Goal: Transaction & Acquisition: Purchase product/service

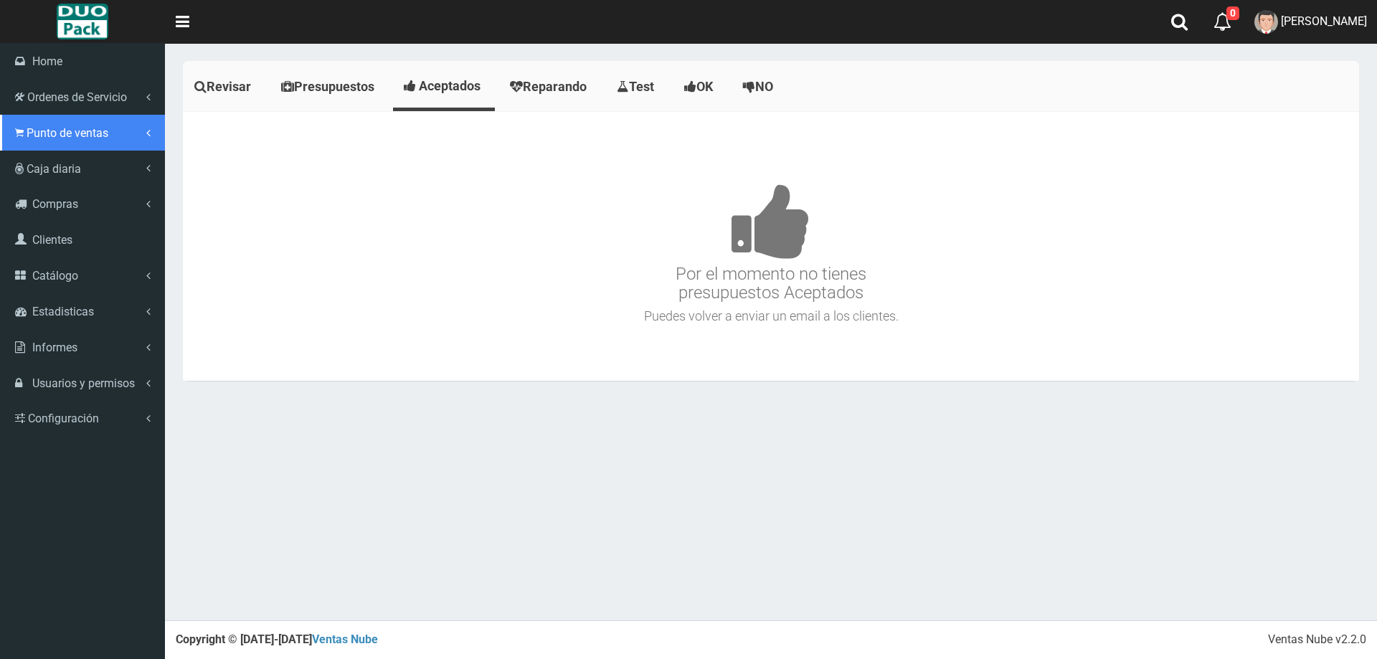
click at [57, 138] on span "Punto de ventas" at bounding box center [68, 133] width 82 height 14
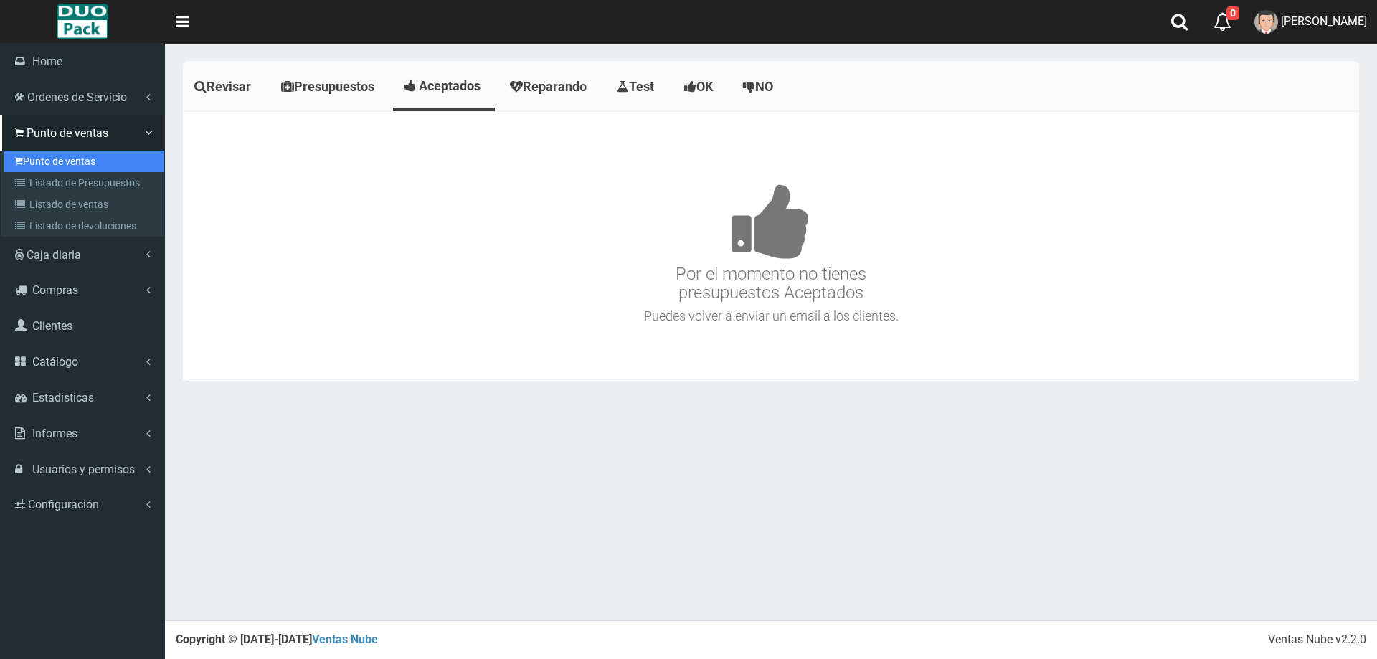
click at [71, 157] on link "Punto de ventas" at bounding box center [84, 162] width 160 height 22
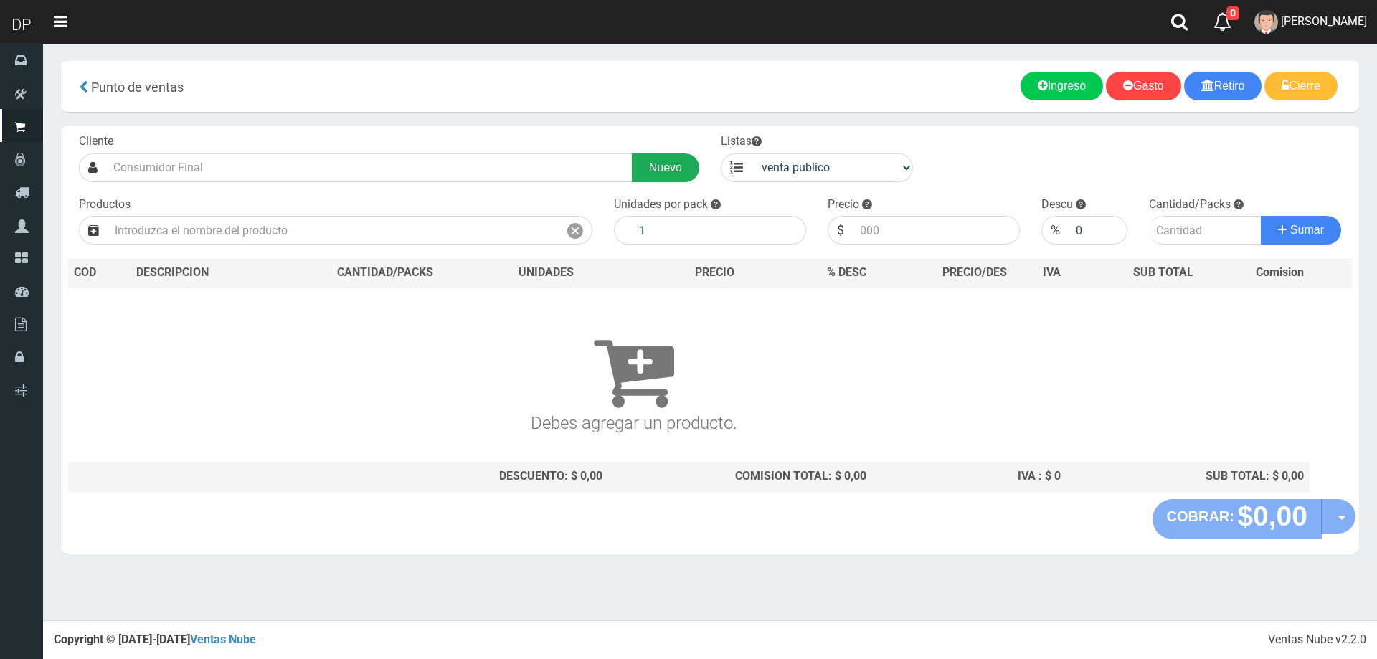
click at [690, 158] on link "Nuevo" at bounding box center [665, 167] width 67 height 29
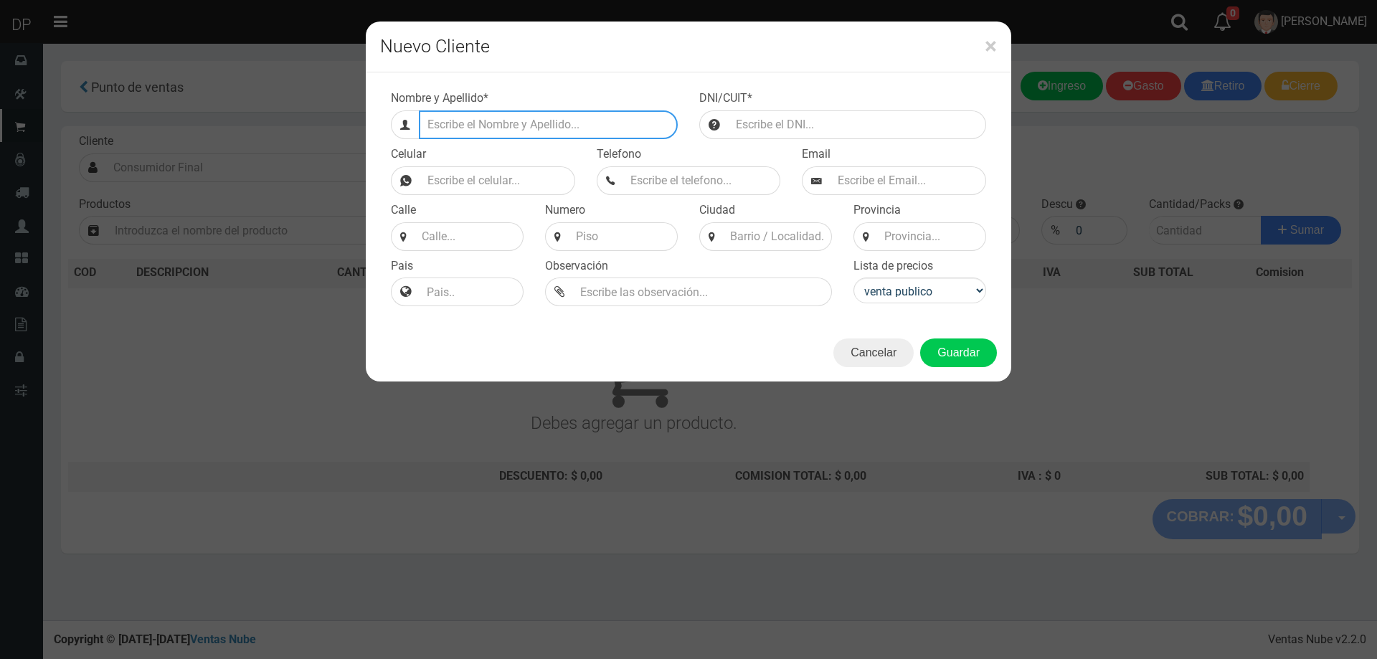
click at [550, 122] on input "Efectivo a retirar" at bounding box center [548, 124] width 259 height 29
type input "[PERSON_NAME] 843 ENTRE THAMES Y [PERSON_NAME]"
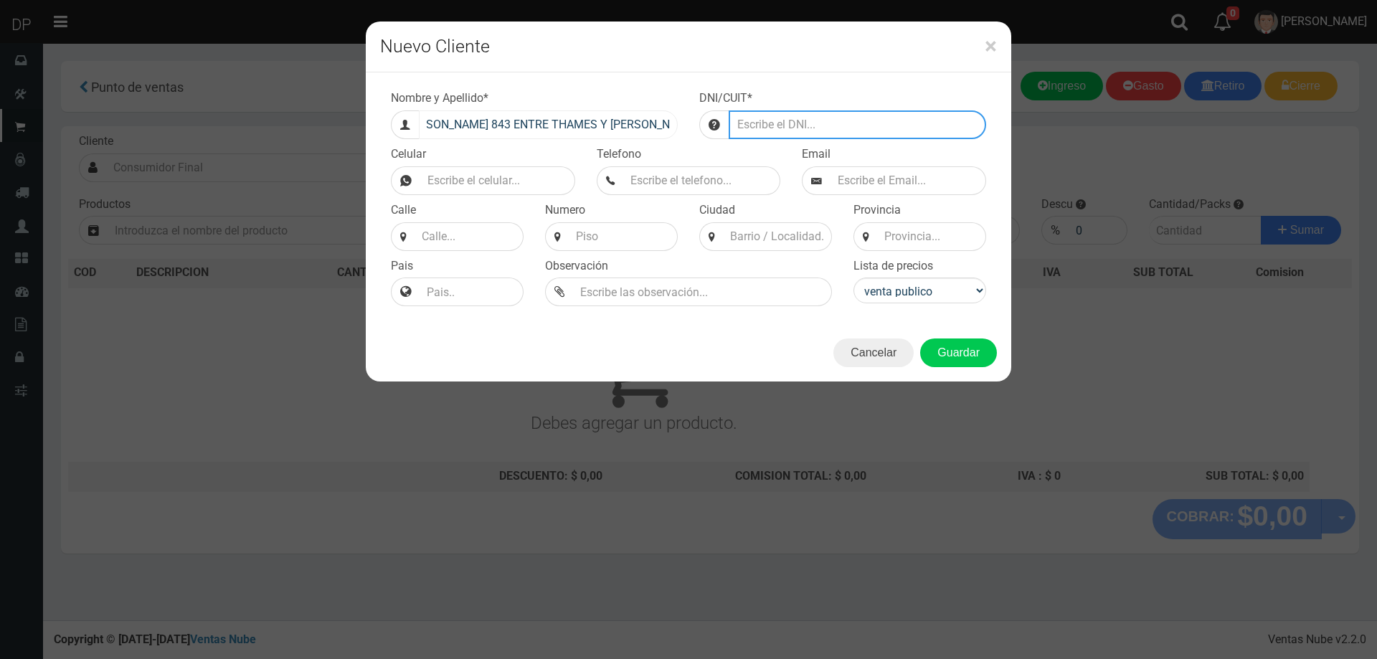
scroll to position [0, 0]
type input "2125145645645322151231"
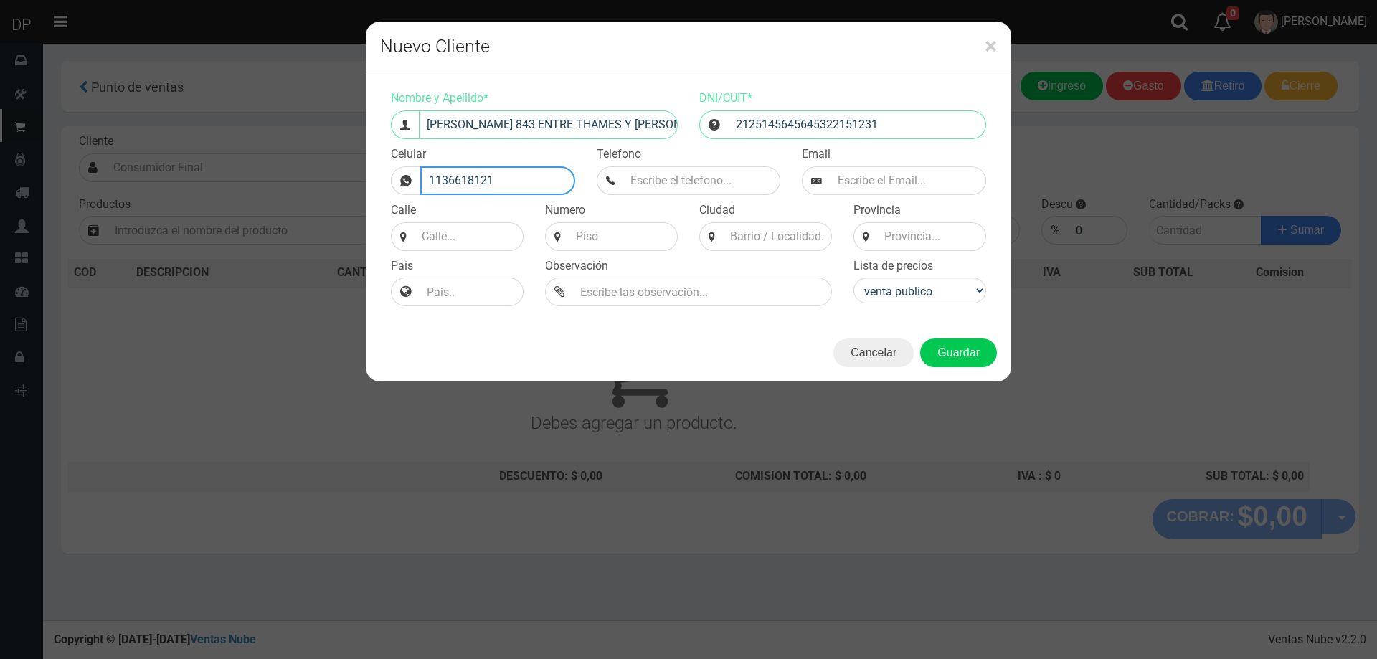
type input "1136618121"
type input "M"
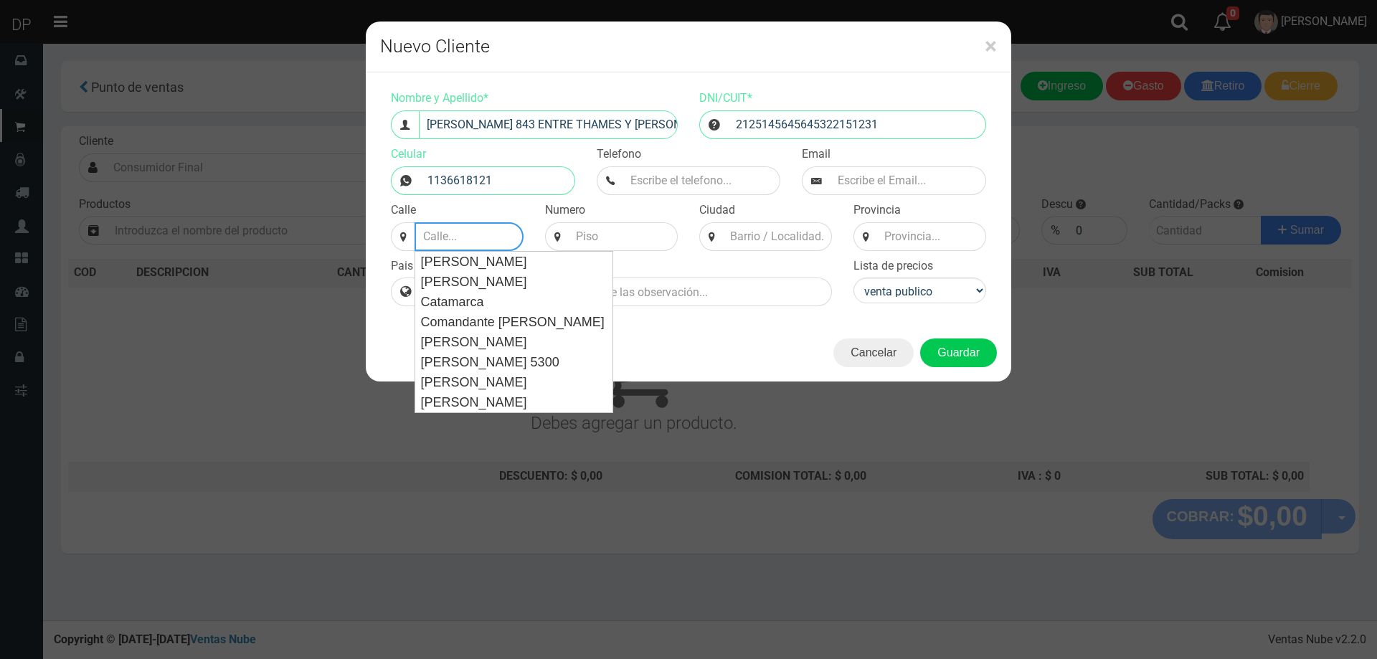
type input "A"
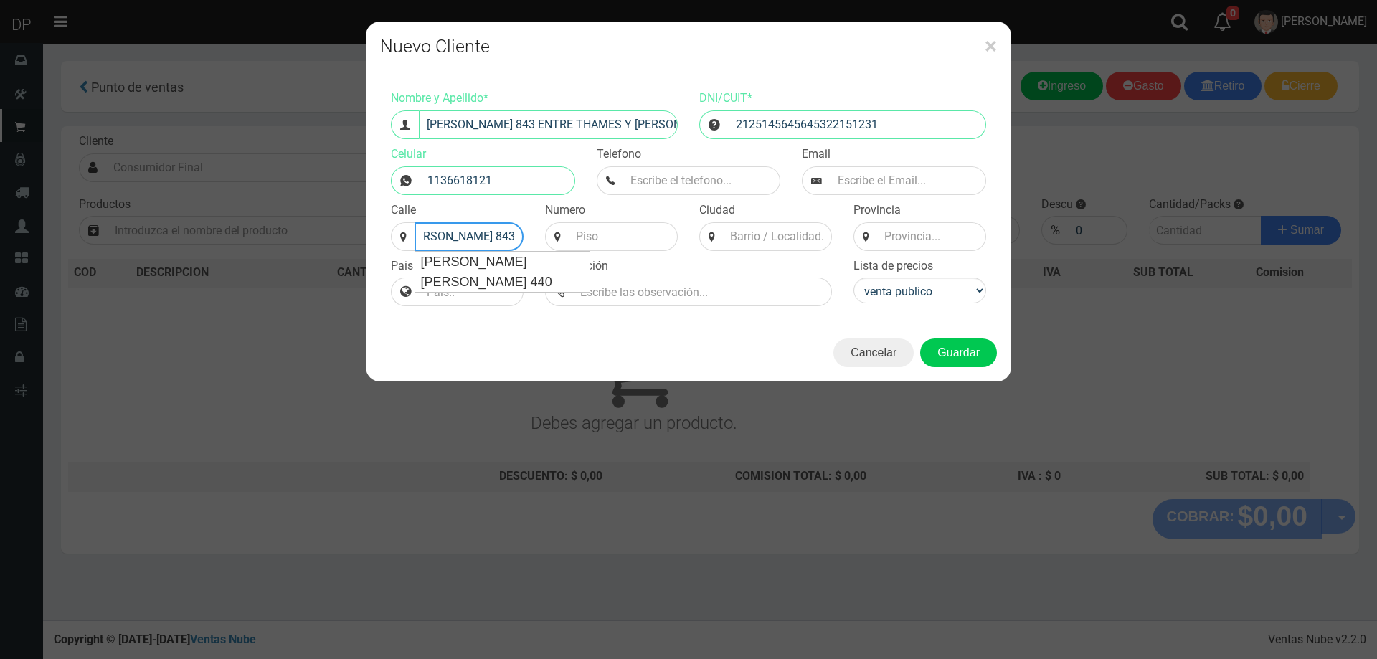
scroll to position [0, 37]
type input "[PERSON_NAME] 843"
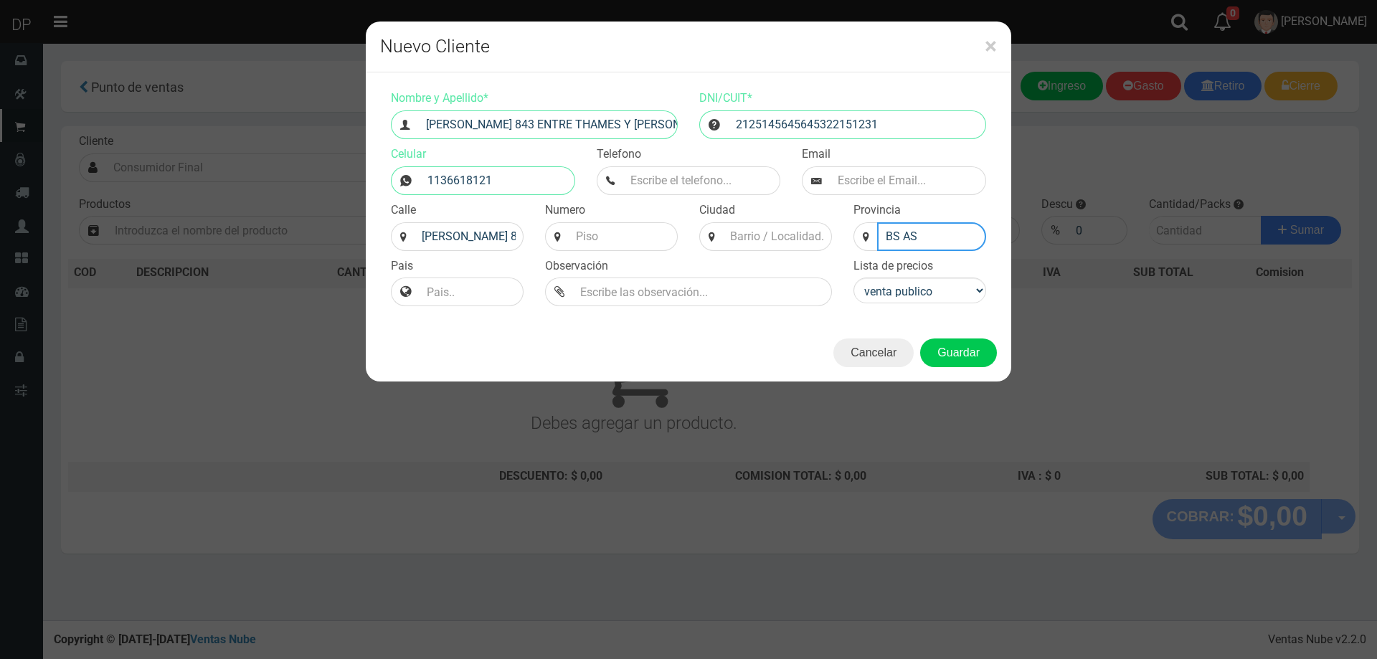
type input "BS AS"
drag, startPoint x: 939, startPoint y: 291, endPoint x: 934, endPoint y: 301, distance: 11.6
click at [939, 291] on select "venta publico Sup chinos reventas" at bounding box center [919, 291] width 133 height 26
select select "3"
click at [853, 278] on select "venta publico Sup chinos reventas" at bounding box center [919, 291] width 133 height 26
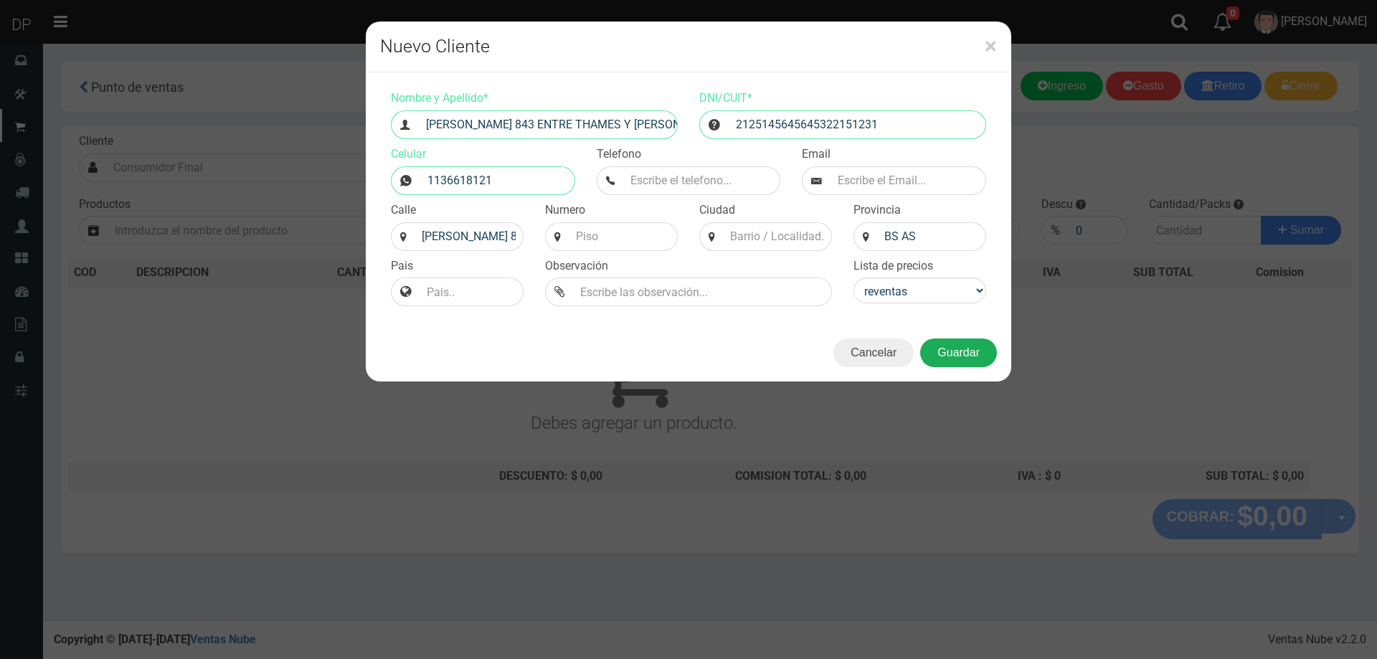
click at [931, 344] on button "Guardar" at bounding box center [958, 352] width 77 height 29
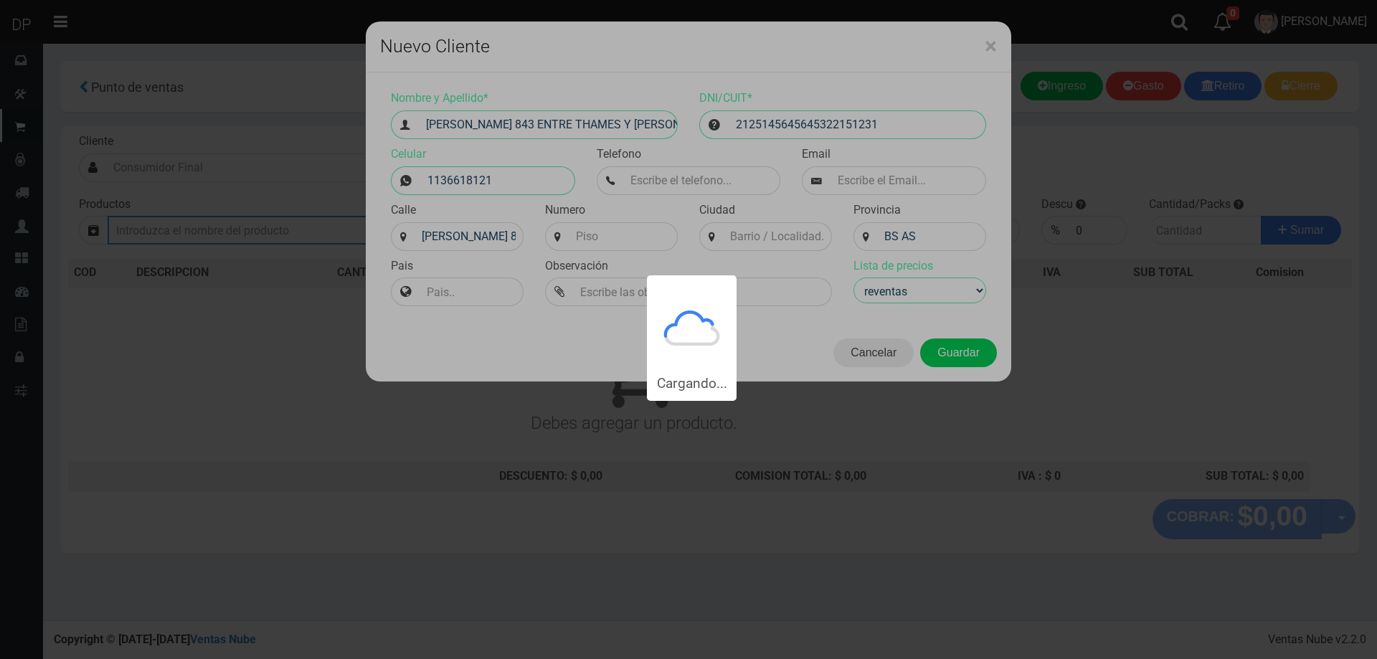
type input "[PERSON_NAME] 843 ENTRE THAMES Y [PERSON_NAME] | Documento: 2125145645645322151…"
select select "3"
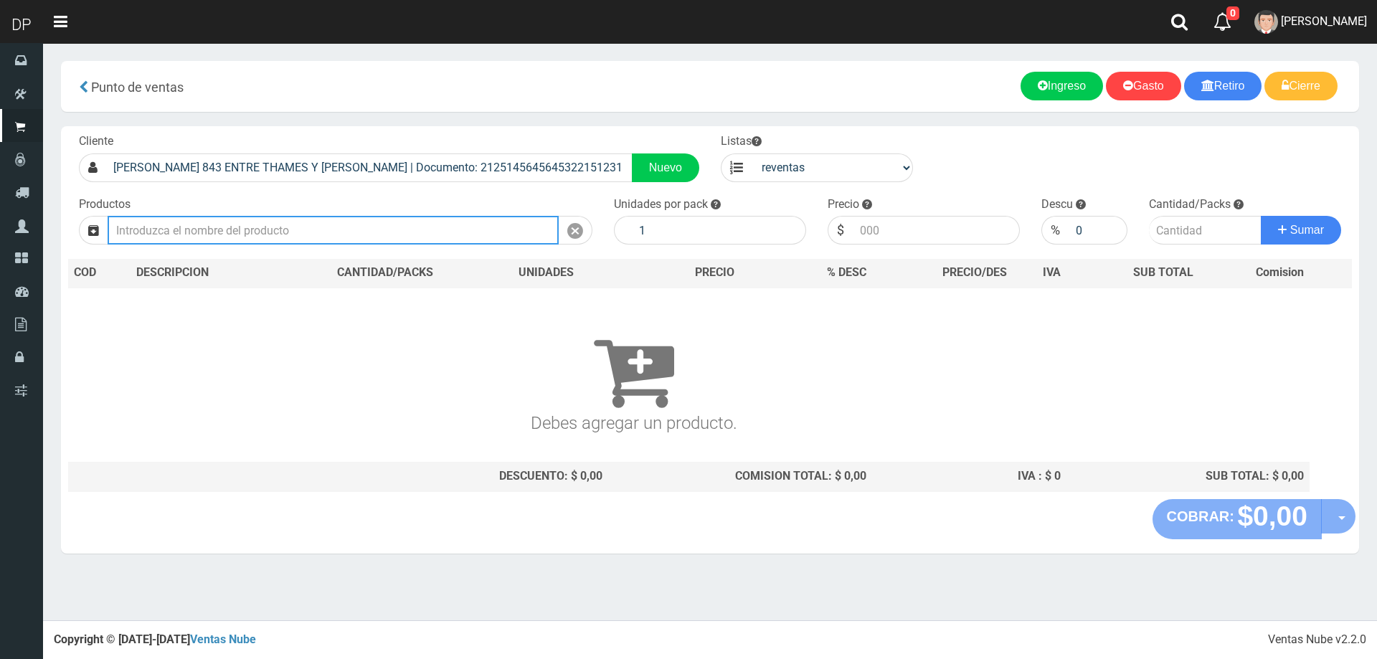
click at [301, 237] on input "text" at bounding box center [333, 230] width 451 height 29
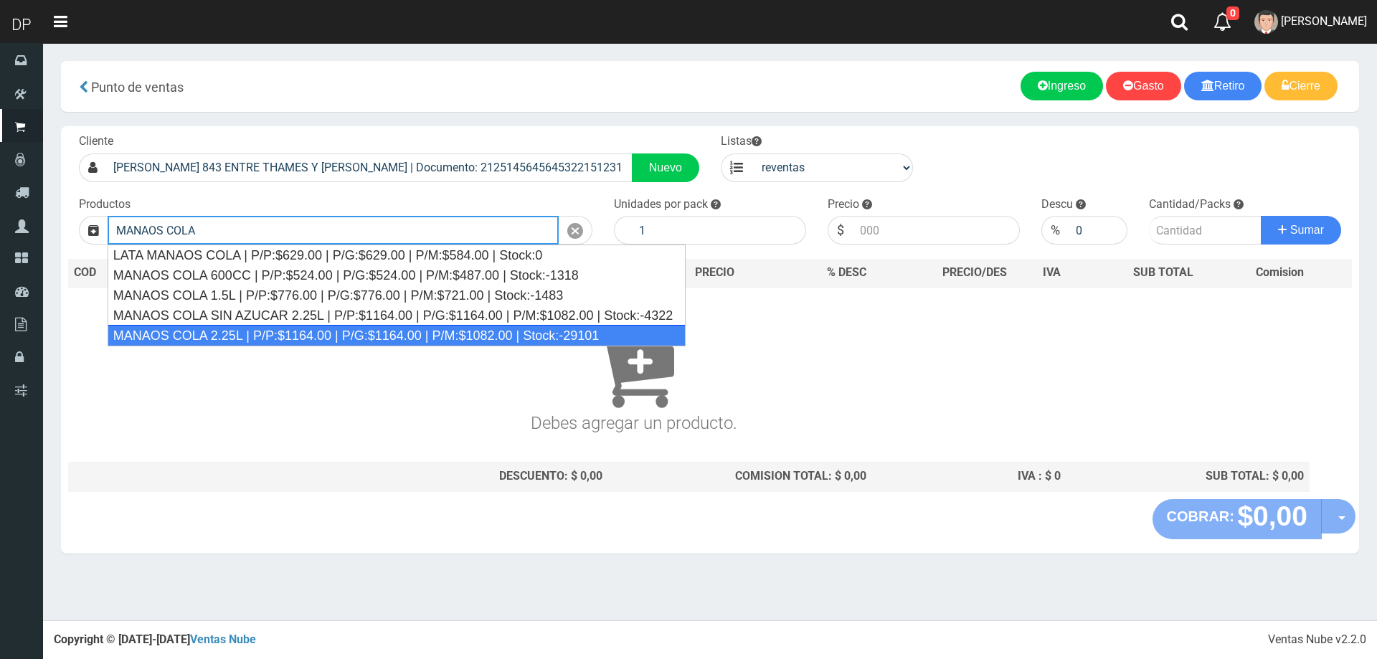
click at [289, 332] on div "MANAOS COLA 2.25L | P/P:$1164.00 | P/G:$1164.00 | P/M:$1082.00 | Stock:-29101" at bounding box center [397, 336] width 578 height 22
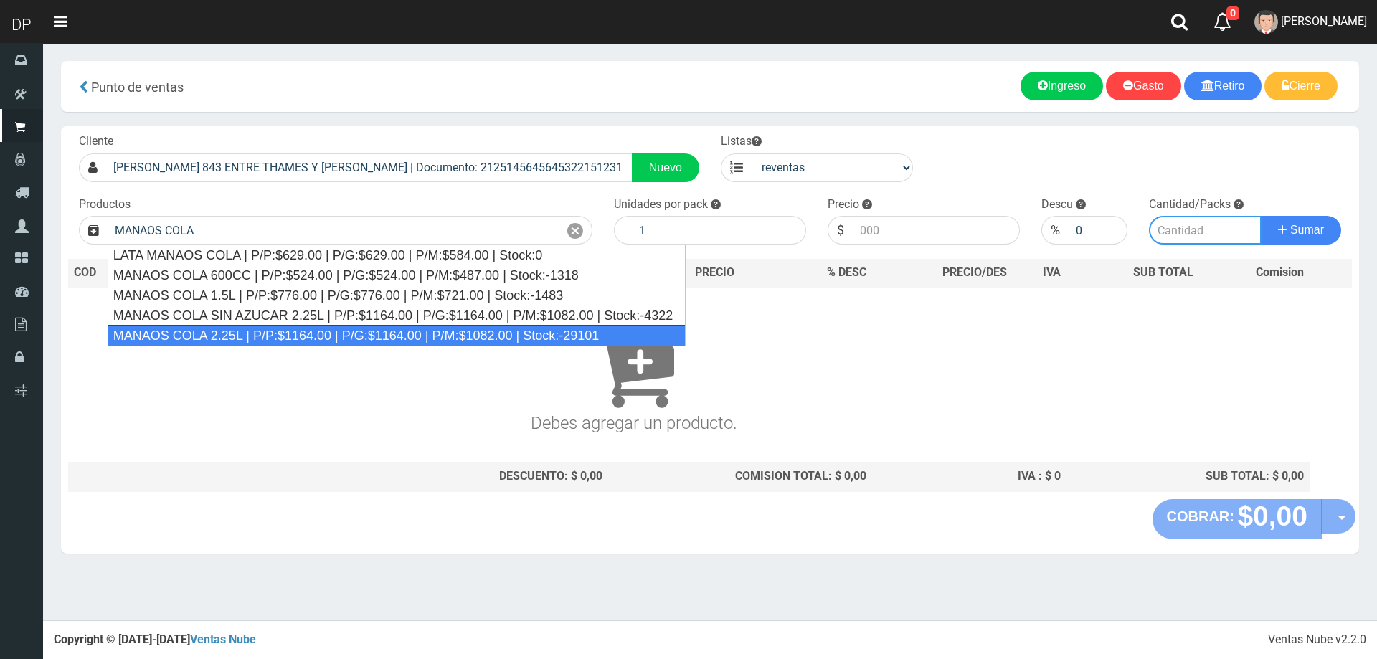
type input "MANAOS COLA 2.25L | P/P:$1164.00 | P/G:$1164.00 | P/M:$1082.00 | Stock:-29101"
type input "6"
type input "1082.00"
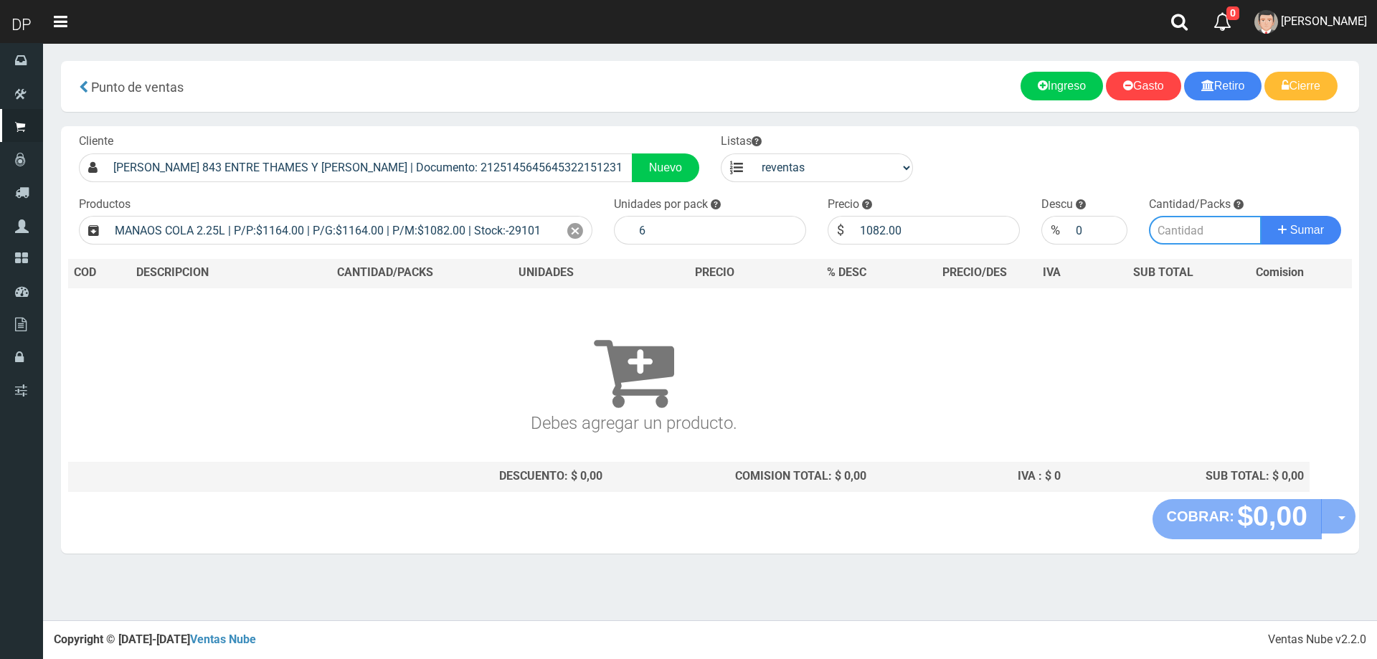
click at [1185, 229] on input "number" at bounding box center [1205, 230] width 113 height 29
type input "8"
click at [1261, 216] on button "Sumar" at bounding box center [1301, 230] width 80 height 29
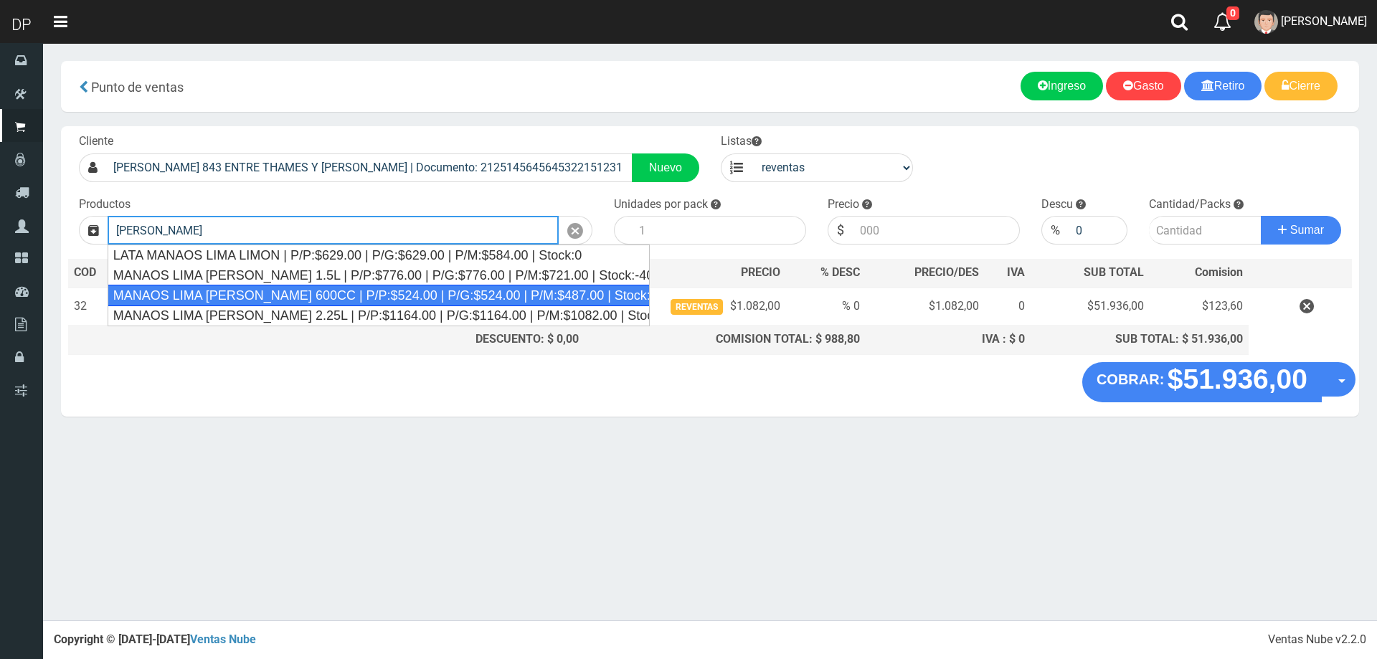
click at [202, 306] on div "MANAOS LIMA [PERSON_NAME] 2.25L | P/P:$1164.00 | P/G:$1164.00 | P/M:$1082.00 | …" at bounding box center [378, 316] width 541 height 20
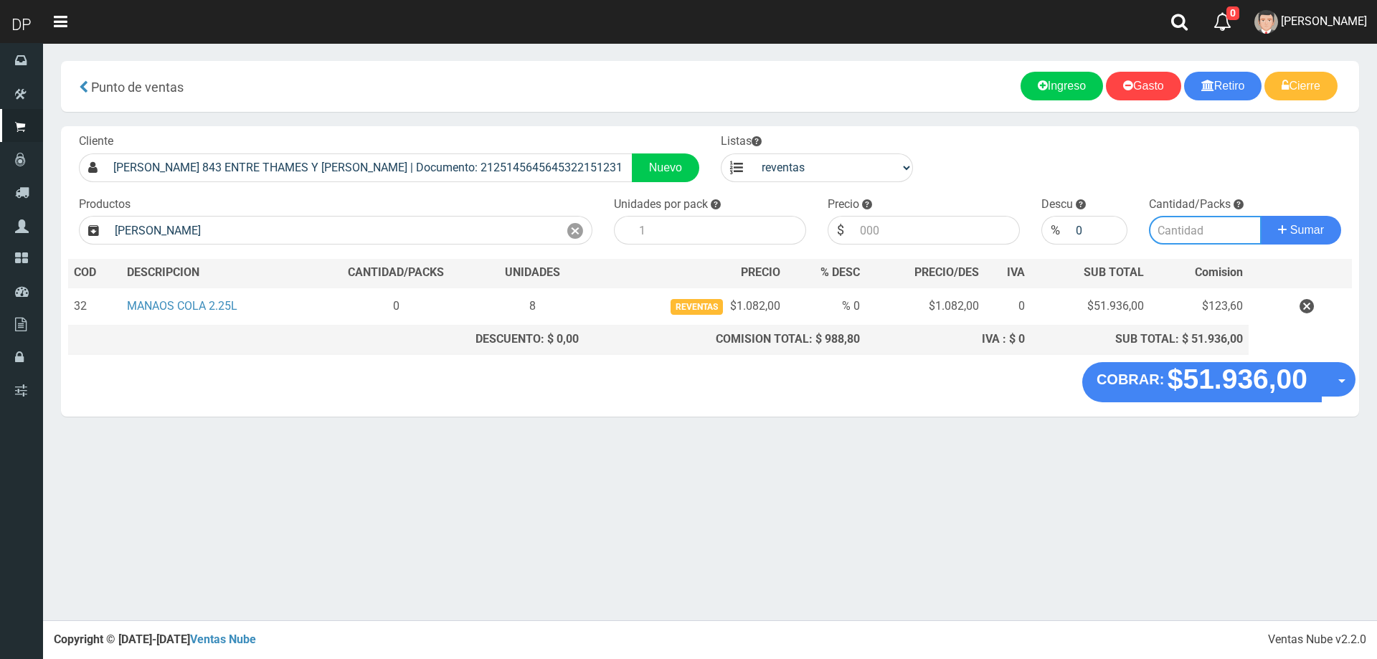
type input "MANAOS LIMA [PERSON_NAME] 2.25L | P/P:$1164.00 | P/G:$1164.00 | P/M:$1082.00 | …"
type input "6"
type input "1082.00"
click at [1211, 227] on input "number" at bounding box center [1205, 230] width 113 height 29
type input "2"
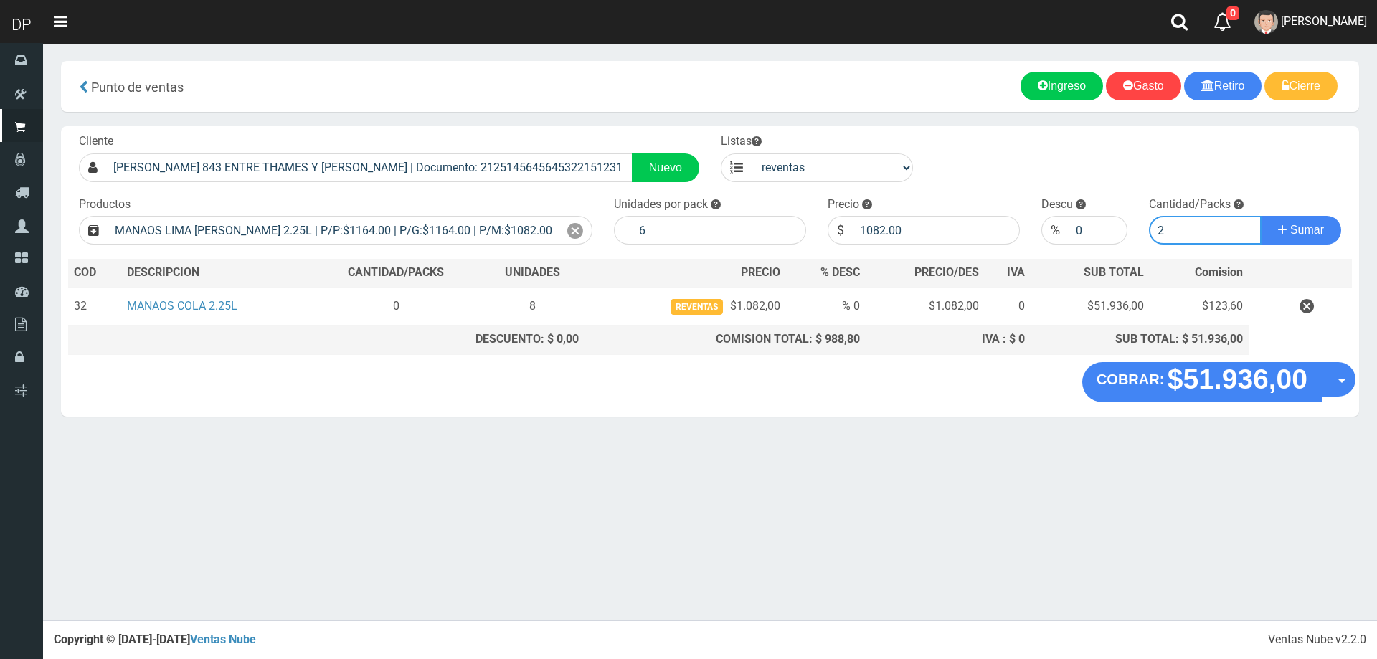
click at [1261, 216] on button "Sumar" at bounding box center [1301, 230] width 80 height 29
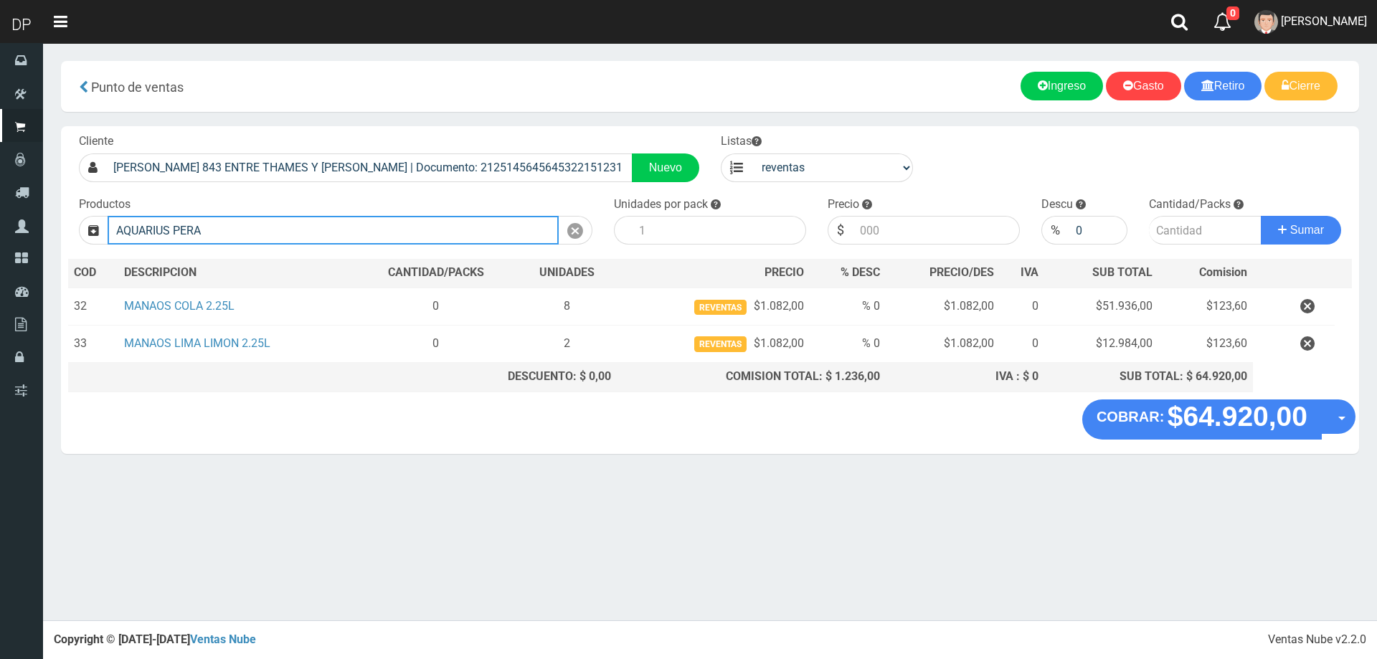
click at [252, 233] on input "AQUARIUS PERA" at bounding box center [333, 230] width 451 height 29
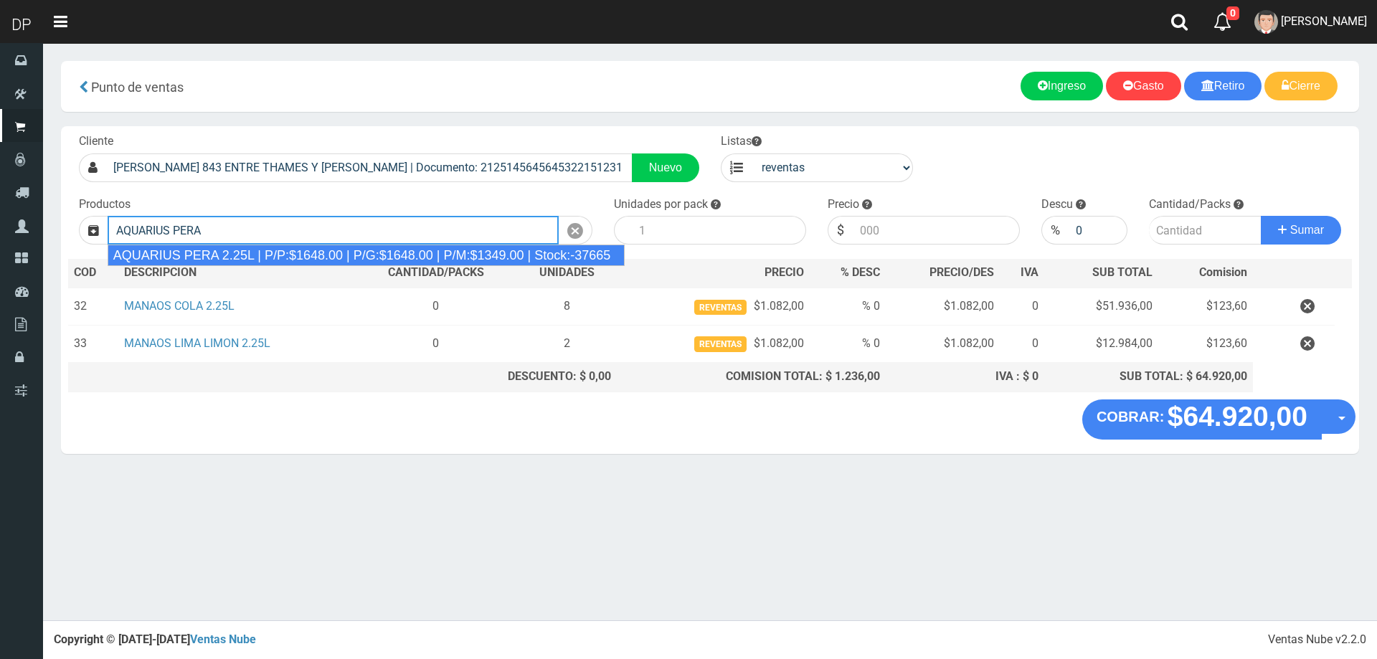
click at [250, 253] on div "AQUARIUS PERA 2.25L | P/P:$1648.00 | P/G:$1648.00 | P/M:$1349.00 | Stock:-37665" at bounding box center [367, 256] width 518 height 22
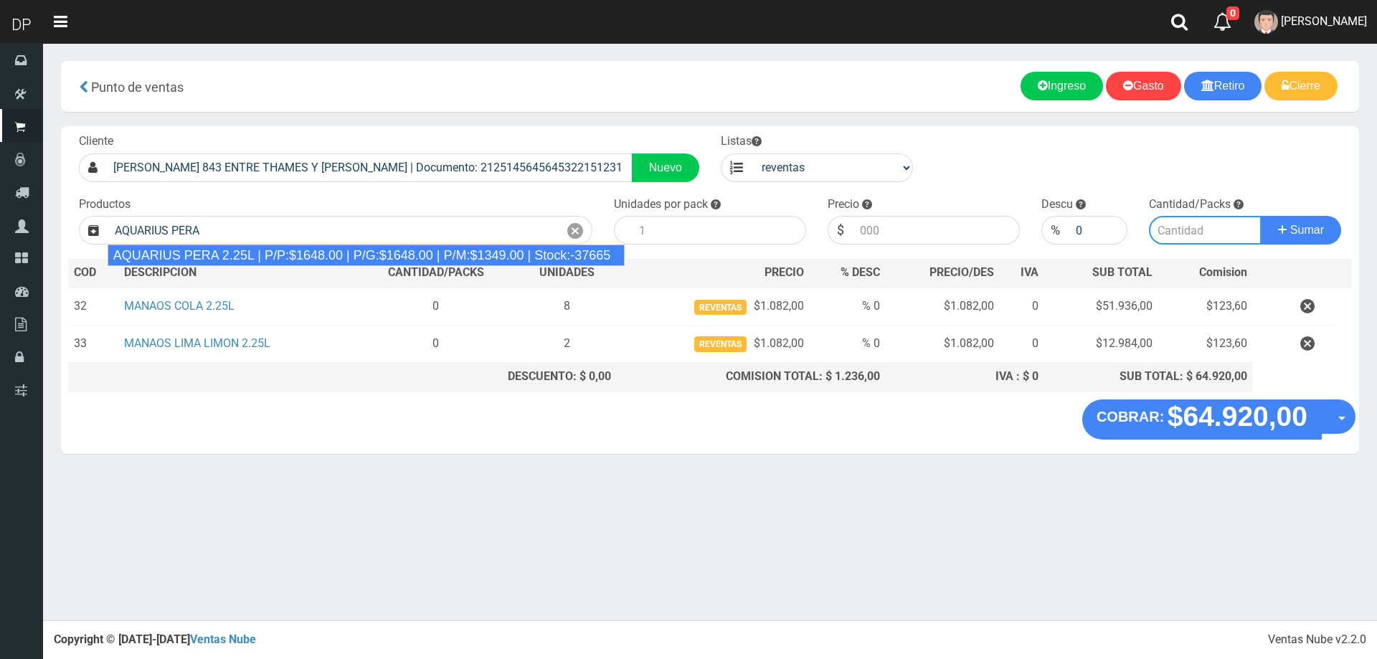
type input "AQUARIUS PERA 2.25L | P/P:$1648.00 | P/G:$1648.00 | P/M:$1349.00 | Stock:-37665"
type input "6"
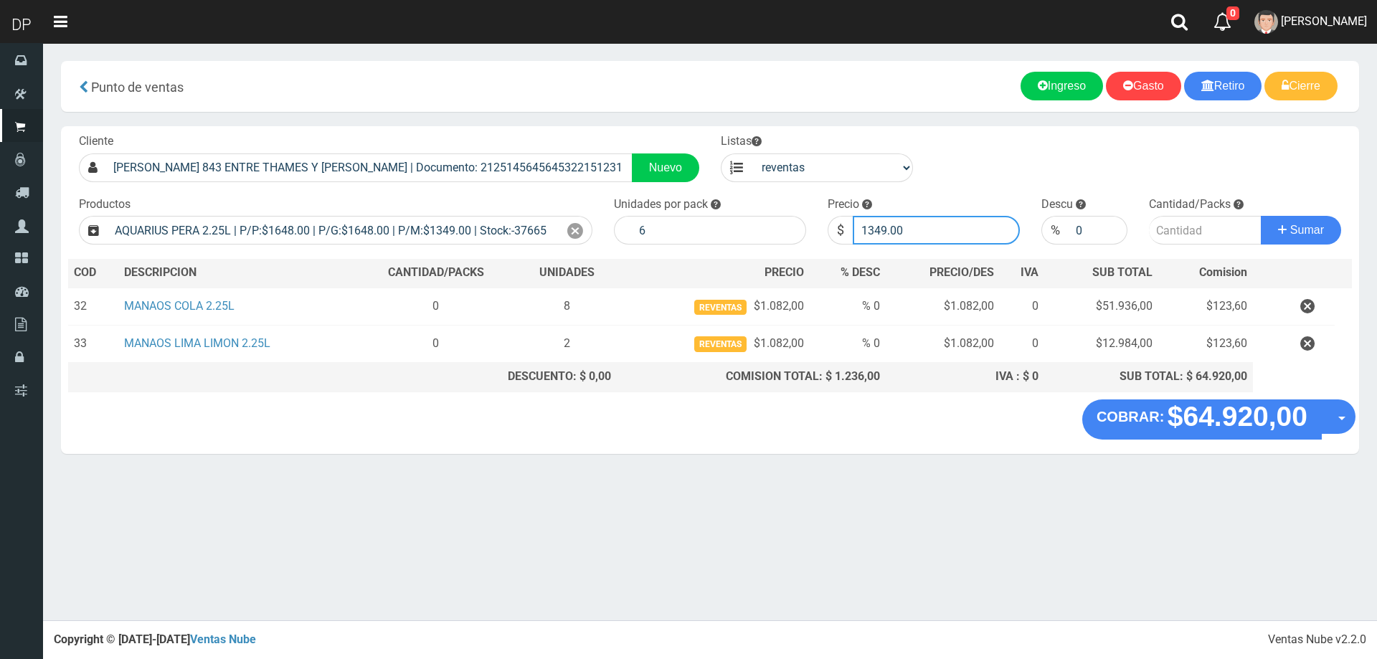
click at [901, 230] on input "1349.00" at bounding box center [936, 230] width 167 height 29
type input "1699"
type input "1699.00"
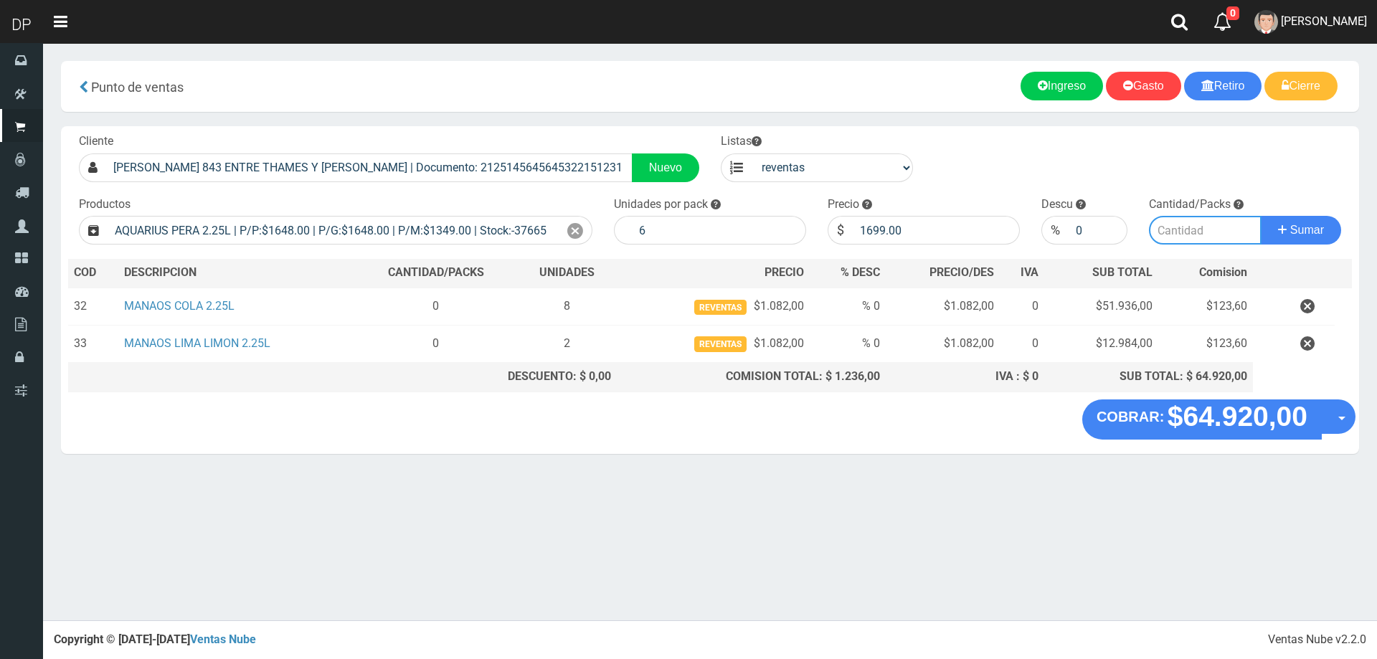
click at [1215, 239] on input "number" at bounding box center [1205, 230] width 113 height 29
type input "4"
click at [1261, 216] on button "Sumar" at bounding box center [1301, 230] width 80 height 29
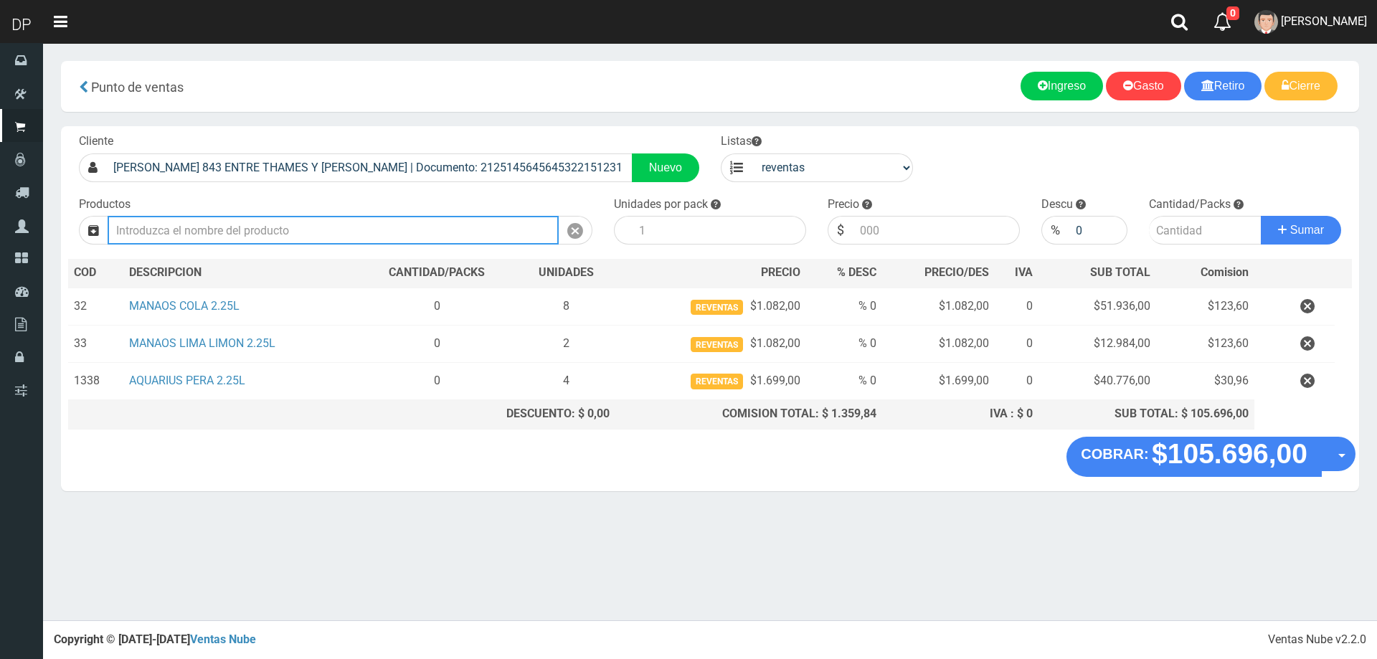
click at [194, 234] on input "text" at bounding box center [333, 230] width 451 height 29
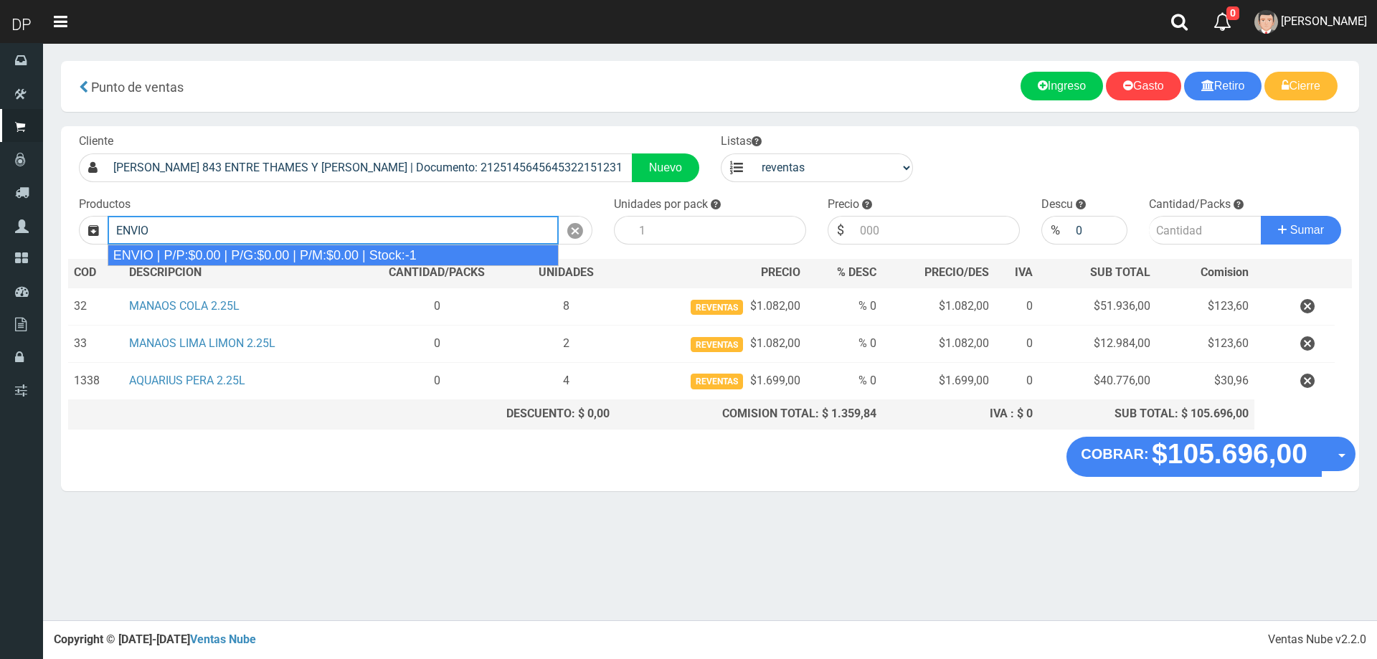
click at [201, 252] on div "ENVIO | P/P:$0.00 | P/G:$0.00 | P/M:$0.00 | Stock:-1" at bounding box center [333, 256] width 451 height 22
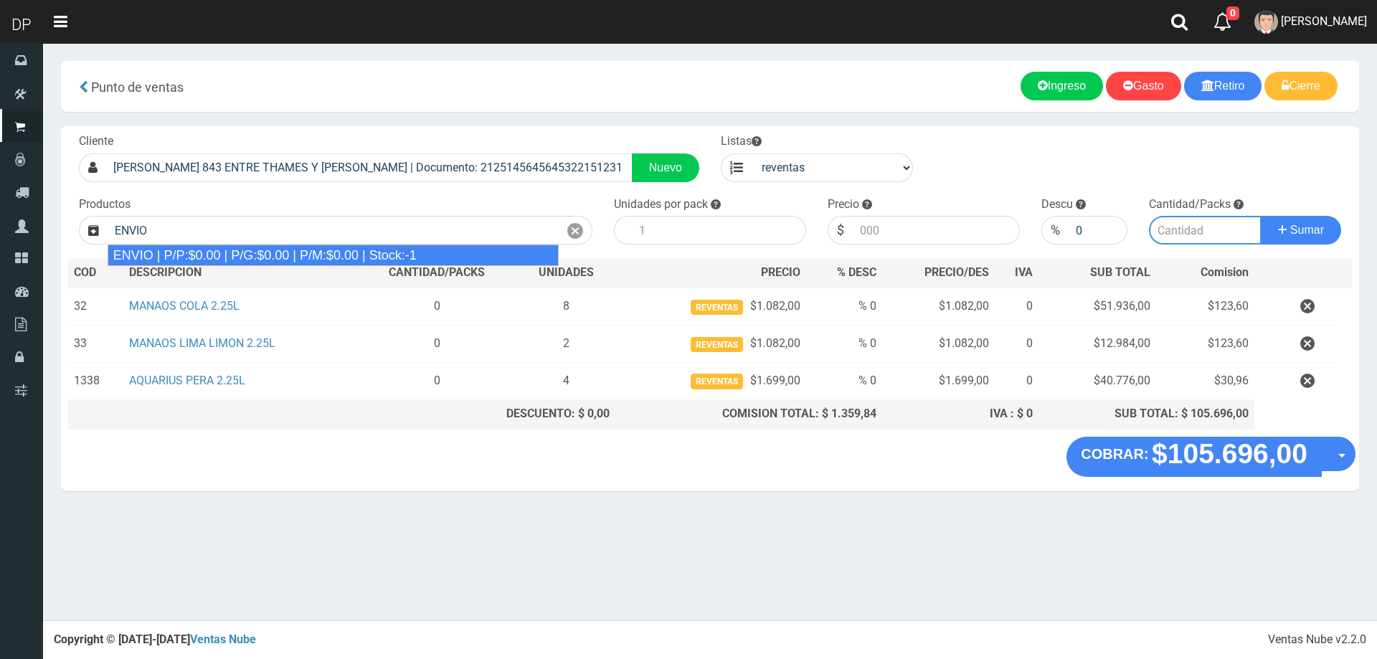
type input "ENVIO | P/P:$0.00 | P/G:$0.00 | P/M:$0.00 | Stock:-1"
type input "1"
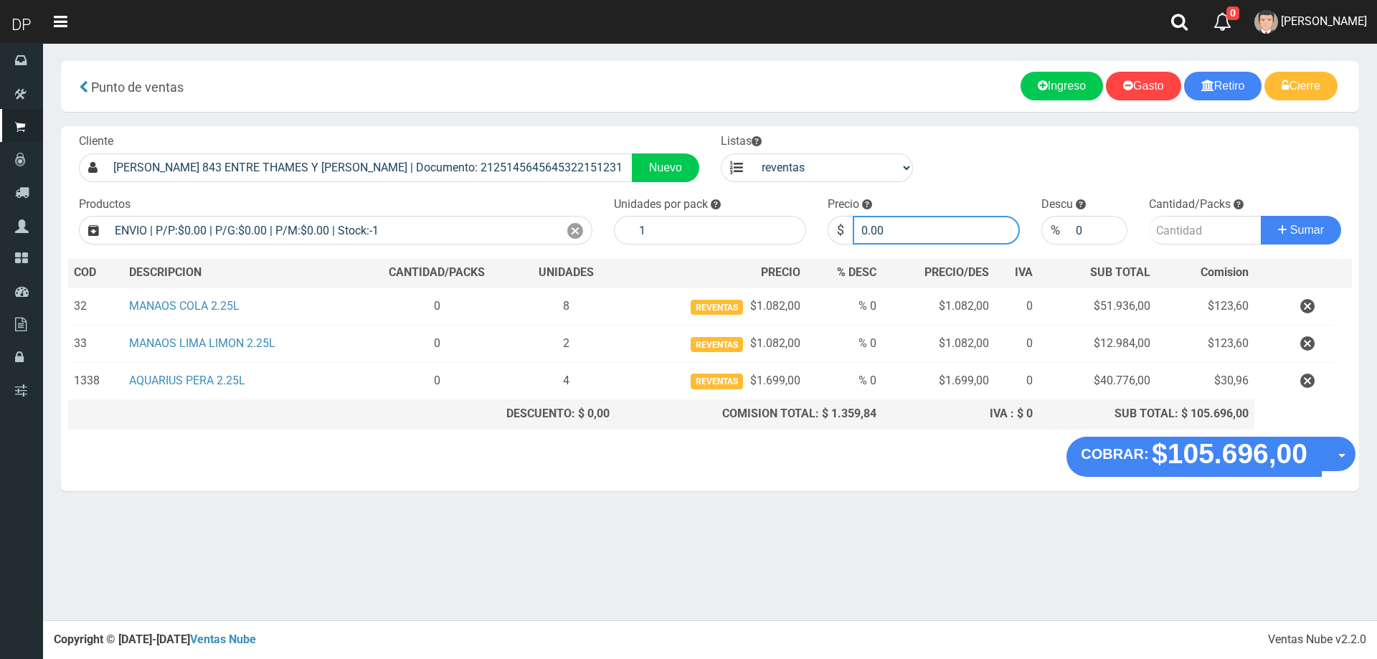
click at [886, 235] on input "0.00" at bounding box center [936, 230] width 167 height 29
type input "0"
type input "10569"
type input "10569.60"
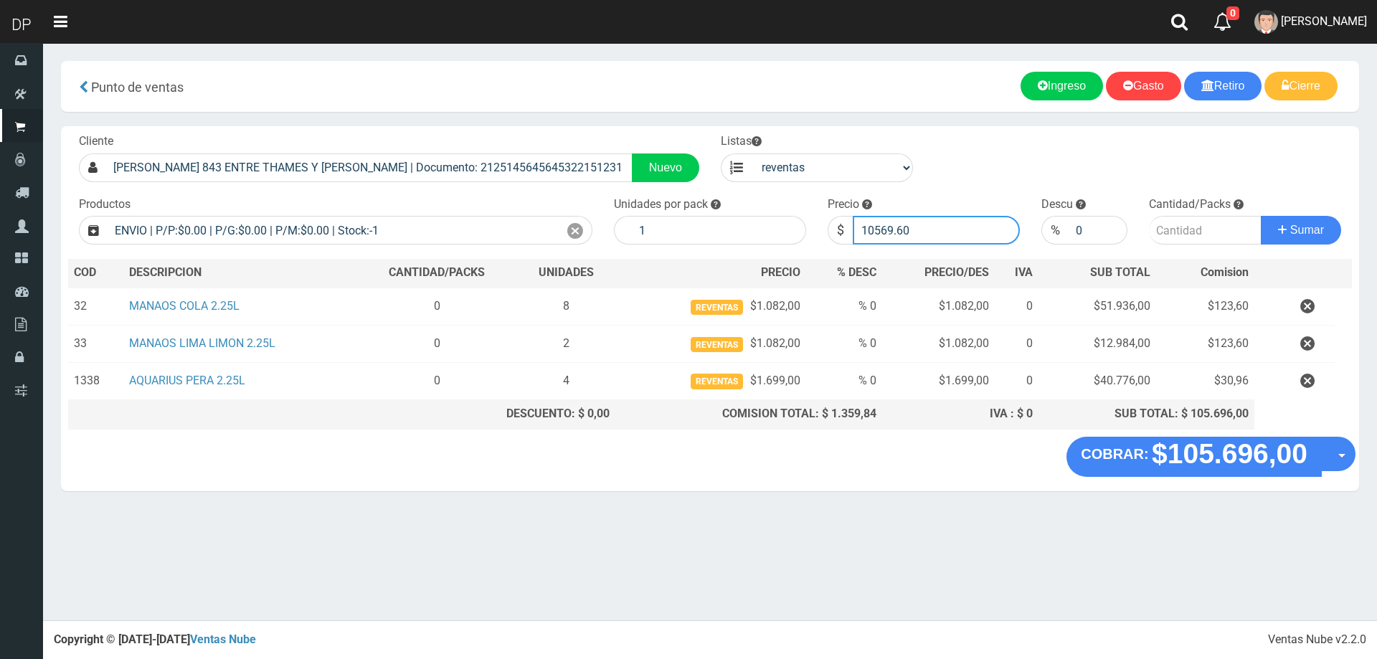
click at [1261, 216] on button "Sumar" at bounding box center [1301, 230] width 80 height 29
type input "1"
click at [1261, 216] on button "Sumar" at bounding box center [1301, 230] width 80 height 29
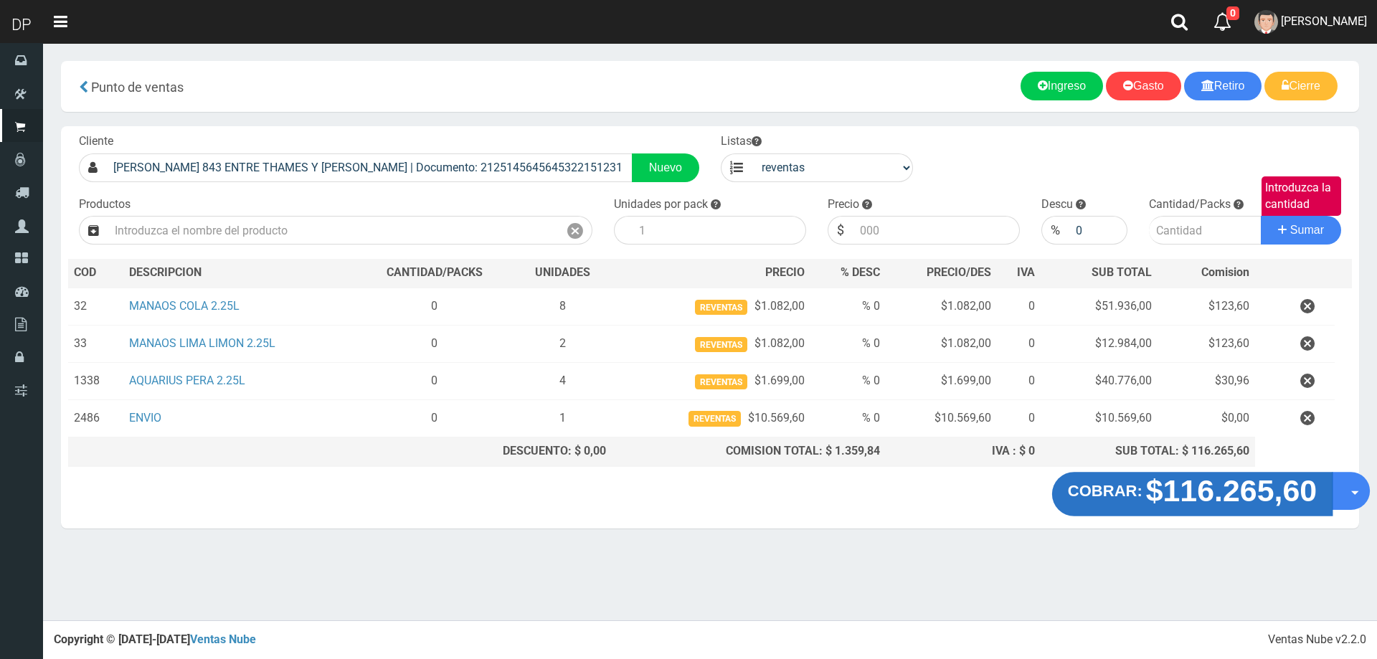
click at [1274, 497] on strong "$116.265,60" at bounding box center [1231, 490] width 171 height 34
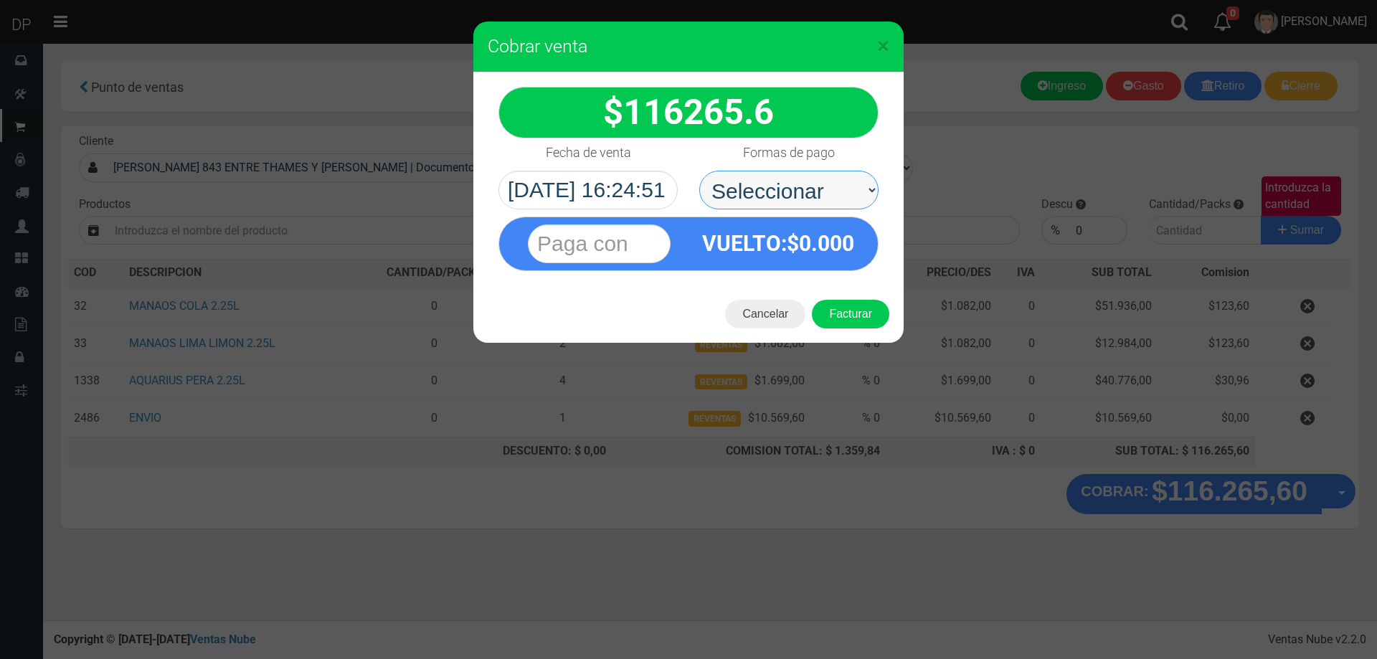
drag, startPoint x: 784, startPoint y: 183, endPoint x: 795, endPoint y: 202, distance: 21.5
click at [784, 183] on select "Seleccionar Efectivo Tarjeta de Crédito Depósito Débito" at bounding box center [788, 190] width 179 height 39
select select "Efectivo"
click at [699, 171] on select "Seleccionar Efectivo Tarjeta de Crédito Depósito Débito" at bounding box center [788, 190] width 179 height 39
click at [849, 310] on button "Facturar" at bounding box center [850, 314] width 77 height 29
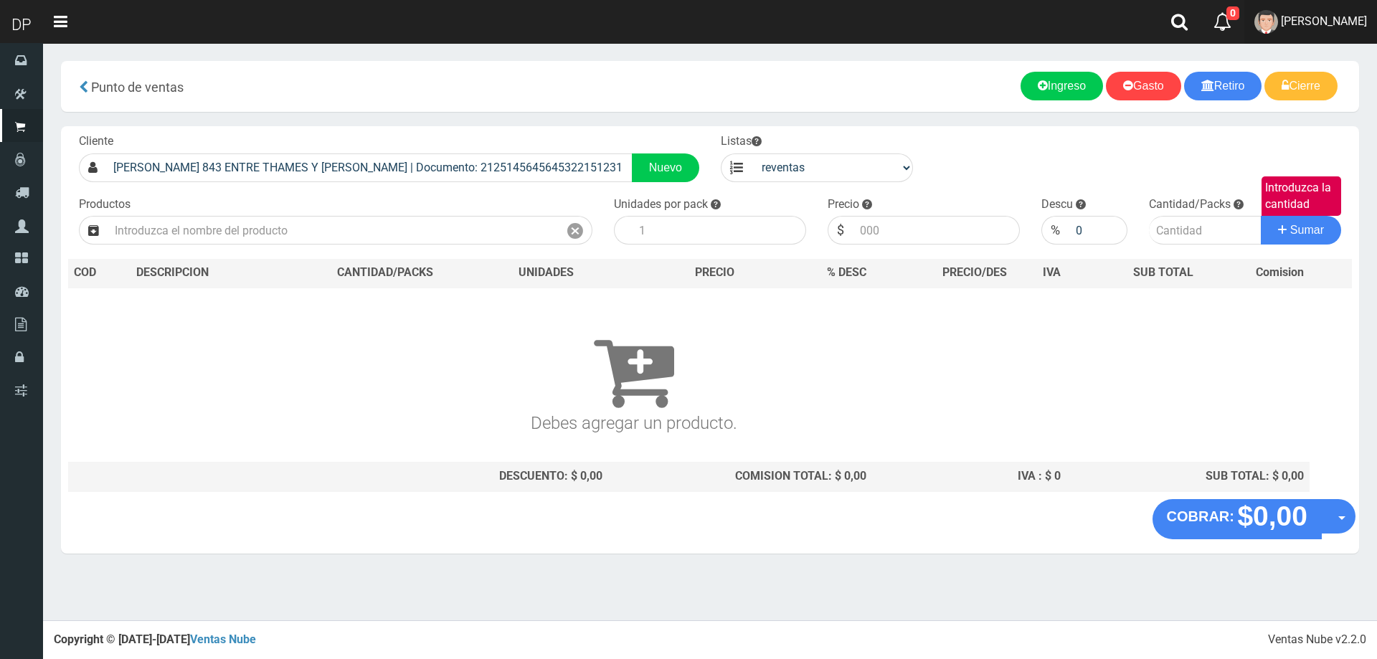
click at [1309, 7] on link "[PERSON_NAME]" at bounding box center [1310, 22] width 133 height 44
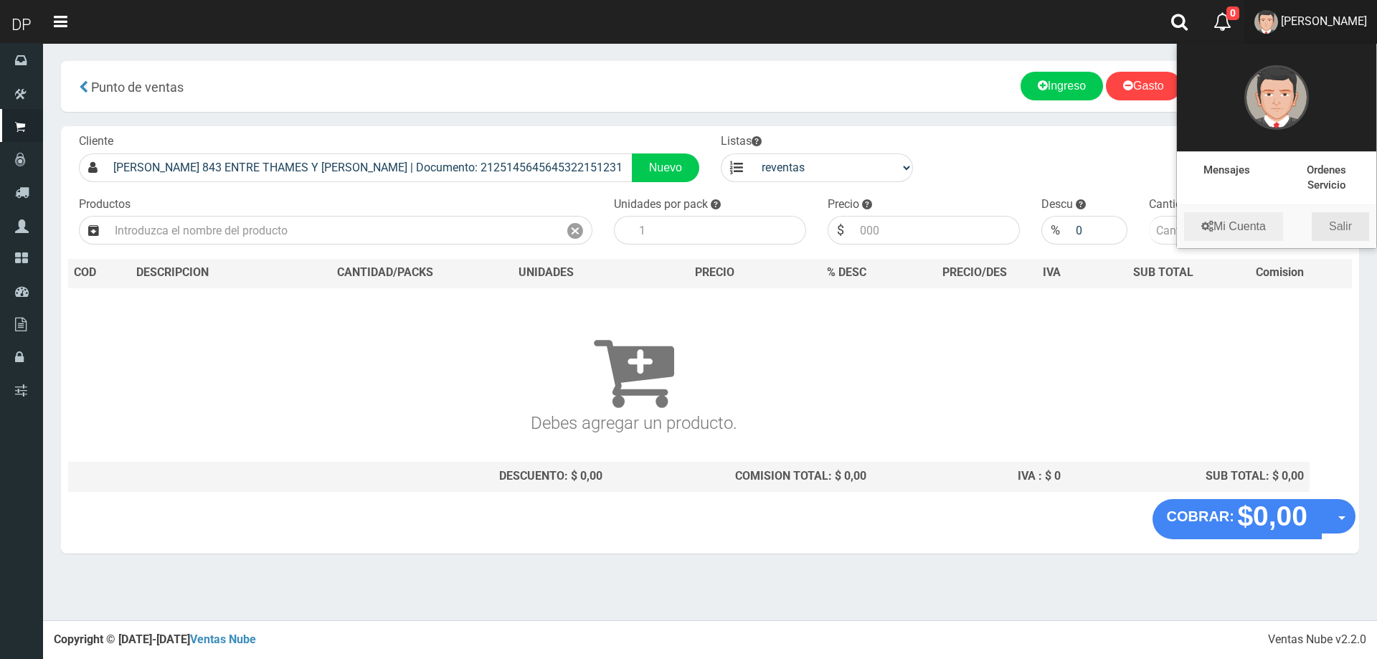
click at [1346, 221] on link "Salir" at bounding box center [1340, 226] width 57 height 29
